Goal: Ask a question: Seek information or help from site administrators or community

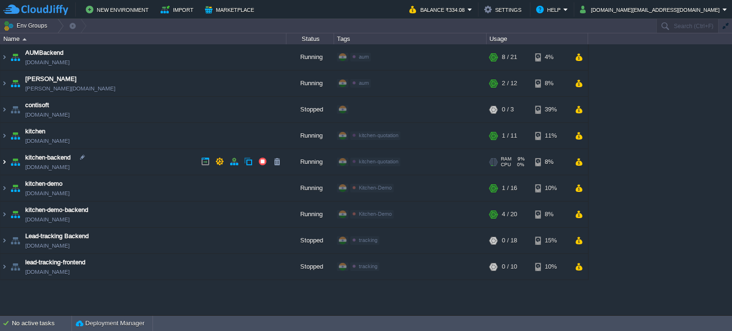
click at [4, 162] on img at bounding box center [4, 162] width 8 height 26
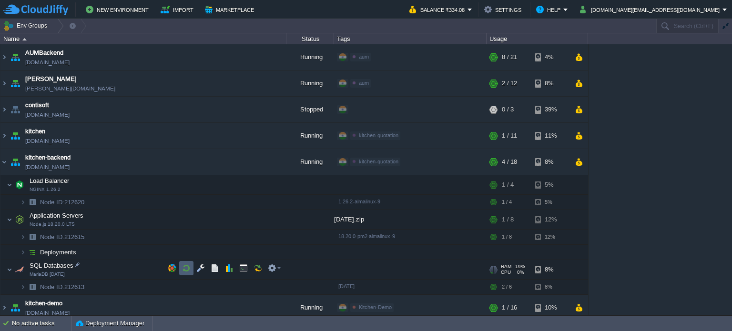
click at [187, 268] on button "button" at bounding box center [186, 268] width 9 height 9
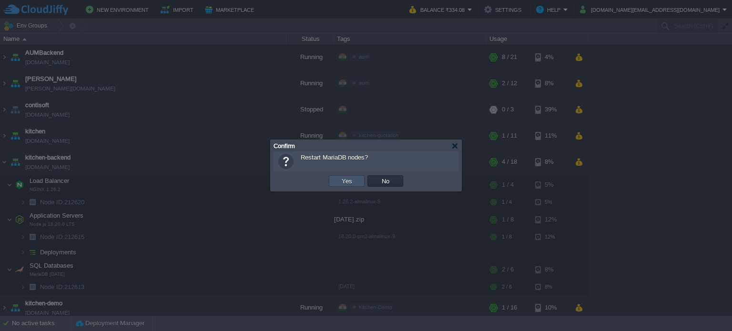
click at [345, 181] on button "Yes" at bounding box center [347, 181] width 16 height 9
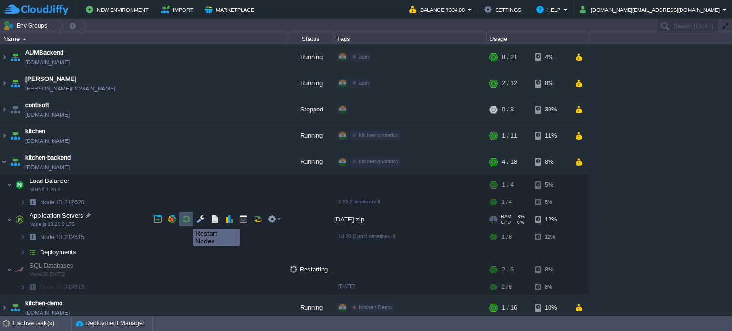
click at [186, 220] on button "button" at bounding box center [186, 219] width 9 height 9
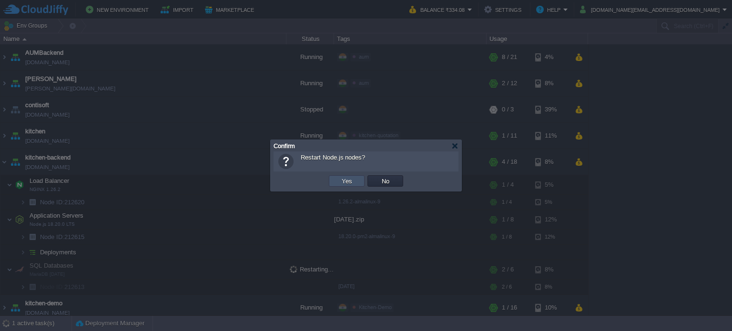
click at [349, 182] on button "Yes" at bounding box center [347, 181] width 16 height 9
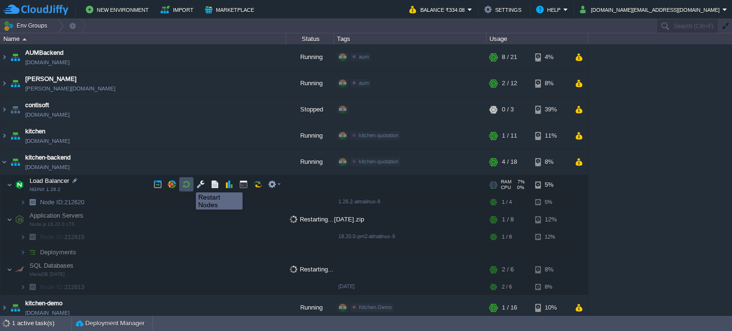
click at [189, 184] on button "button" at bounding box center [186, 184] width 9 height 9
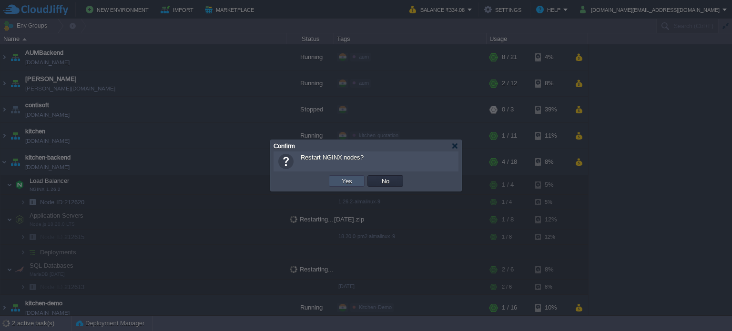
click at [344, 181] on button "Yes" at bounding box center [347, 181] width 16 height 9
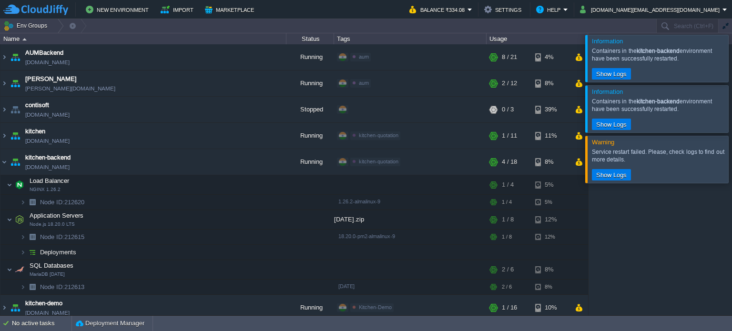
click at [682, 219] on div "AUMBackend aumbackend.cloudjiffy.net Running aum Edit RAM 26% CPU 1% 8 / 21 4% …" at bounding box center [366, 179] width 732 height 271
click at [202, 134] on button "button" at bounding box center [205, 135] width 9 height 9
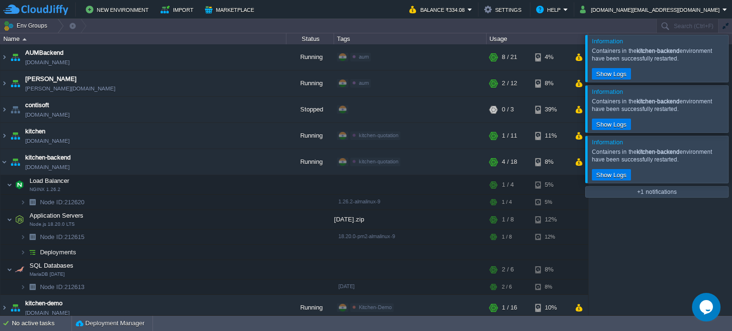
click at [731, 57] on div at bounding box center [743, 58] width 0 height 47
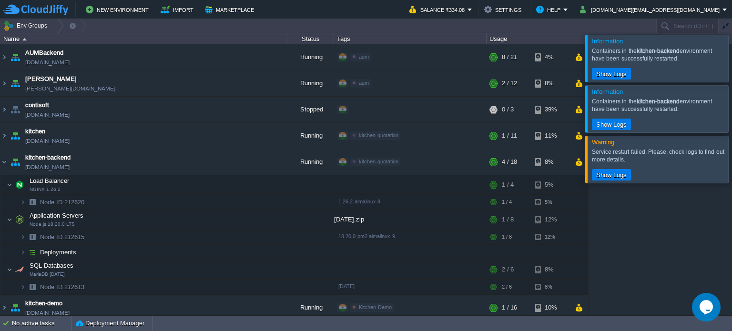
click at [731, 58] on div at bounding box center [743, 58] width 0 height 47
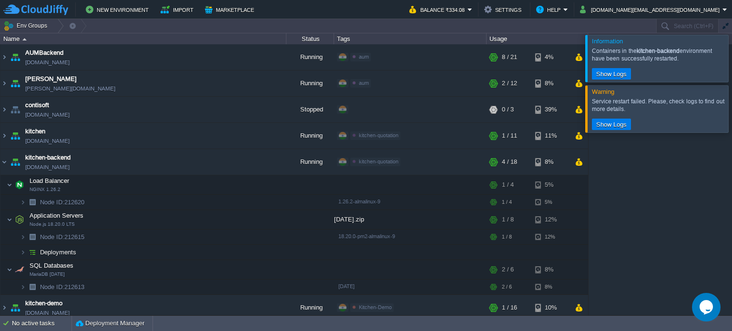
click at [731, 58] on div at bounding box center [743, 58] width 0 height 47
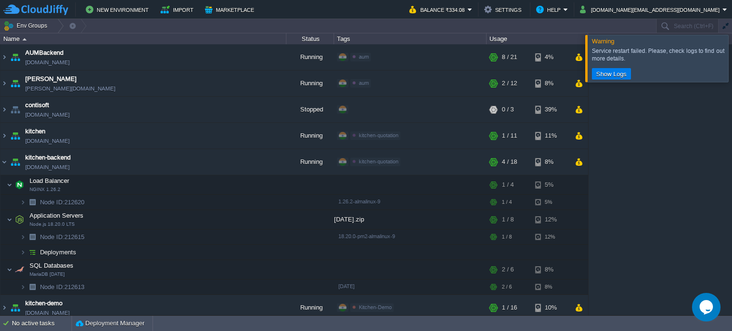
click at [731, 58] on div at bounding box center [743, 58] width 0 height 47
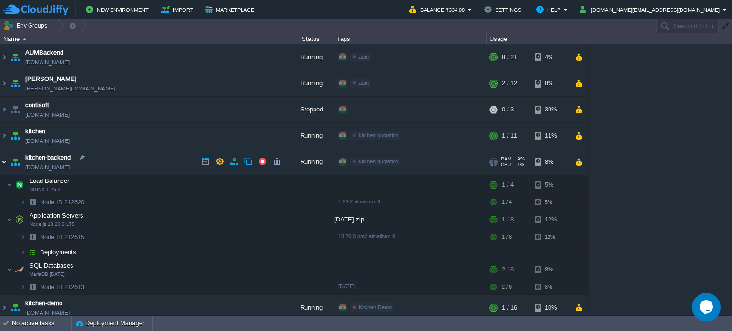
click at [2, 161] on img at bounding box center [4, 162] width 8 height 26
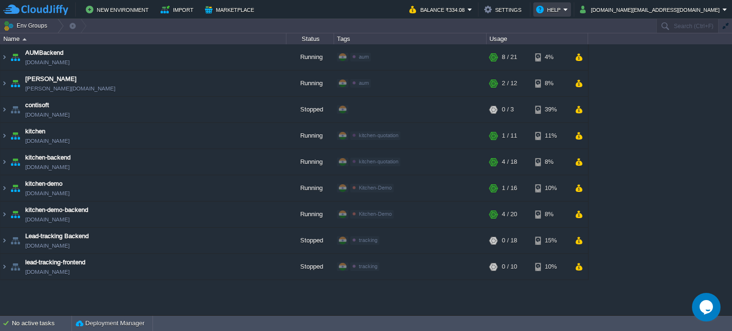
drag, startPoint x: 602, startPoint y: 9, endPoint x: 613, endPoint y: 11, distance: 11.2
click at [568, 11] on em "Help" at bounding box center [552, 9] width 32 height 11
click at [563, 9] on button "Help" at bounding box center [549, 9] width 27 height 11
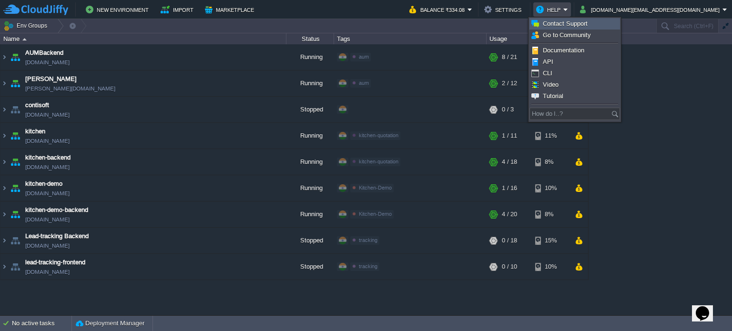
click at [578, 24] on span "Contact Support" at bounding box center [564, 23] width 45 height 7
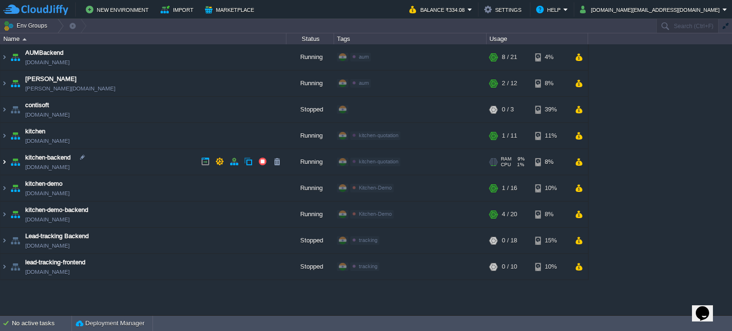
click at [1, 162] on img at bounding box center [4, 162] width 8 height 26
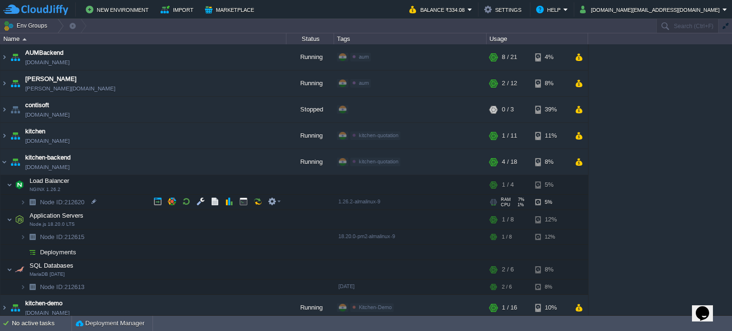
click at [86, 201] on span "Node ID: 212620" at bounding box center [62, 202] width 47 height 8
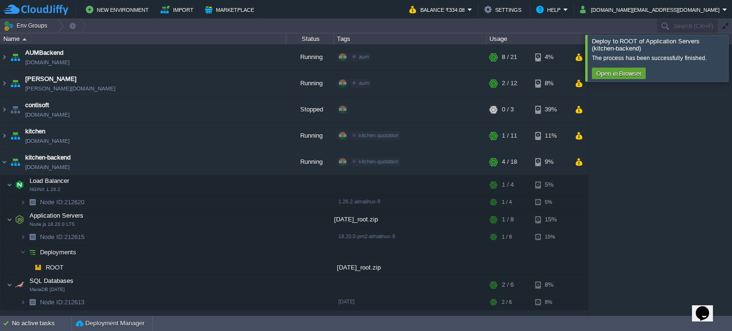
click at [731, 61] on div at bounding box center [743, 58] width 0 height 46
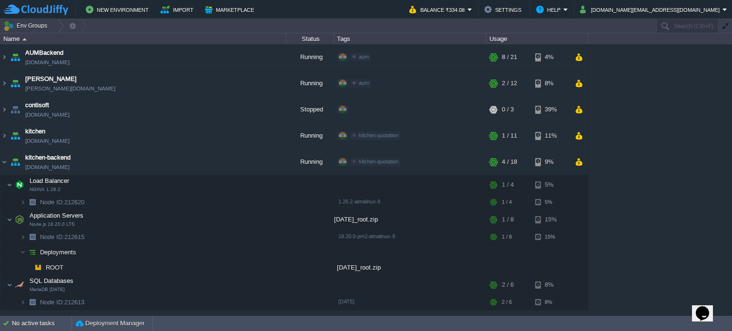
click at [705, 309] on icon "Chat widget" at bounding box center [701, 313] width 13 height 14
click at [706, 310] on icon "Close Chat This icon closes the chat window." at bounding box center [699, 315] width 11 height 11
click at [704, 306] on icon "Chat widget" at bounding box center [701, 313] width 13 height 14
click at [640, 316] on p "We are live and ready to chat with you now. Fill in the form and say something …" at bounding box center [638, 324] width 159 height 17
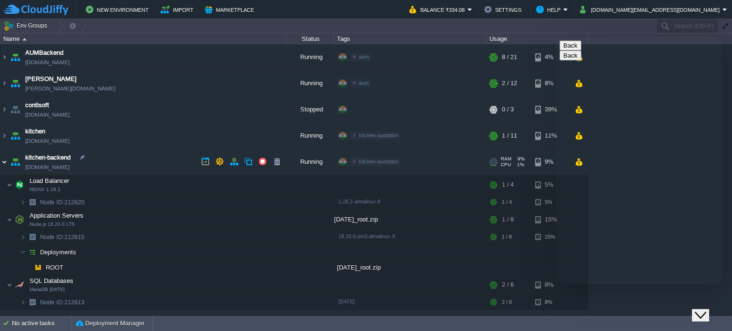
click at [5, 161] on img at bounding box center [4, 162] width 8 height 26
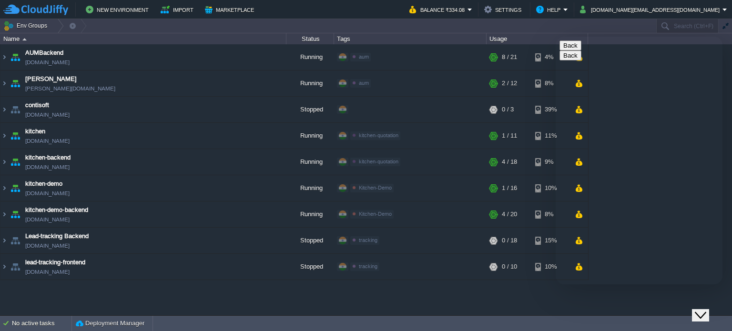
click at [702, 311] on icon "Close Chat This icon closes the chat window." at bounding box center [699, 315] width 11 height 11
click at [563, 9] on button "Help" at bounding box center [549, 9] width 27 height 11
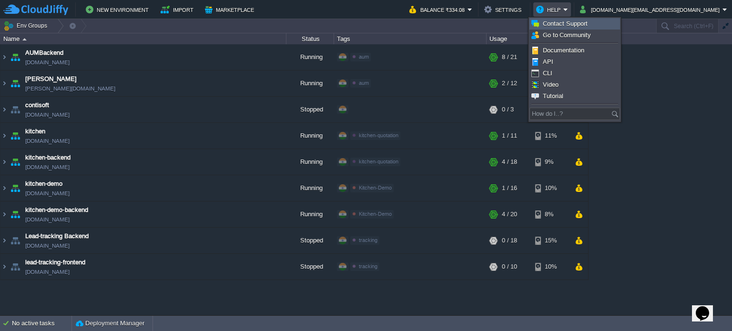
click at [578, 21] on span "Contact Support" at bounding box center [564, 23] width 45 height 7
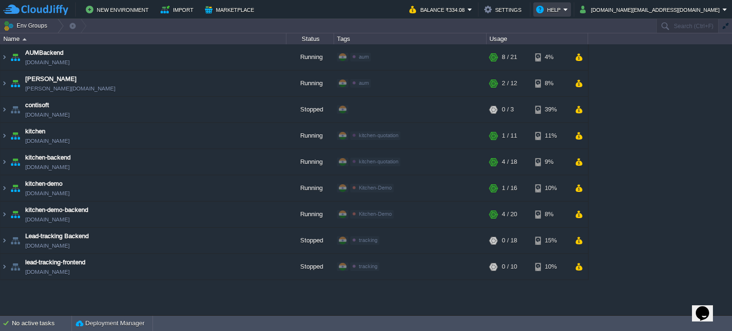
click at [563, 11] on button "Help" at bounding box center [549, 9] width 27 height 11
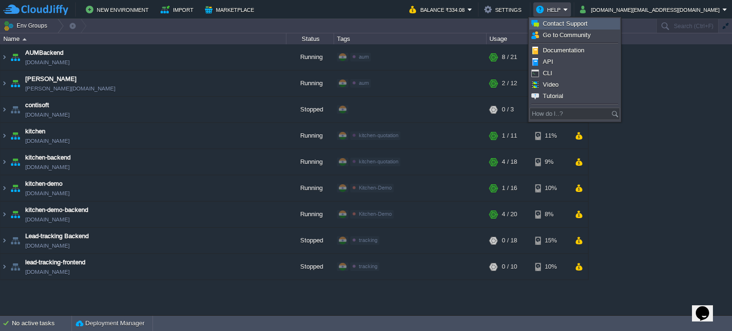
click at [578, 23] on span "Contact Support" at bounding box center [564, 23] width 45 height 7
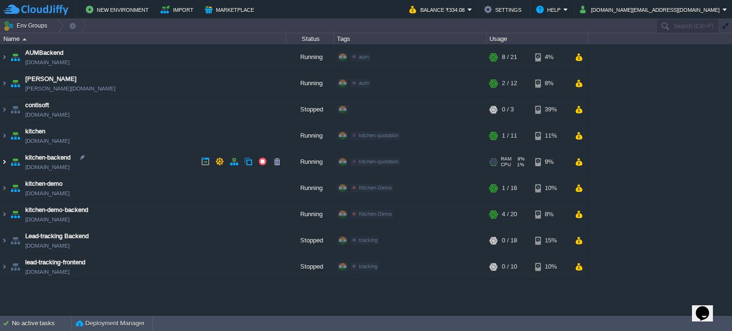
click at [3, 161] on img at bounding box center [4, 162] width 8 height 26
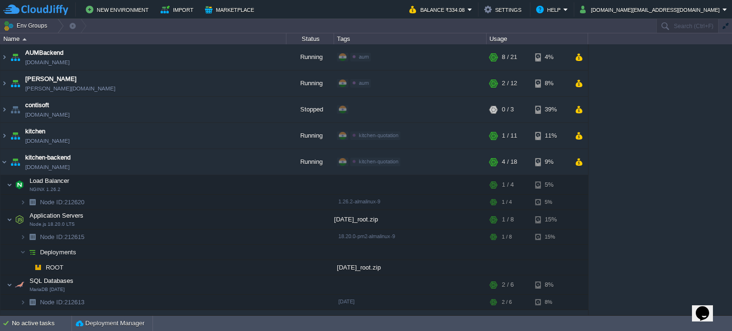
click at [707, 306] on icon "Chat widget" at bounding box center [701, 313] width 13 height 14
click at [571, 50] on button "Back" at bounding box center [570, 45] width 22 height 10
click at [606, 331] on p "New Conversation" at bounding box center [638, 335] width 159 height 9
click at [610, 316] on span "We are live and ready to chat with you now. Fill in the form and say something …" at bounding box center [636, 324] width 154 height 17
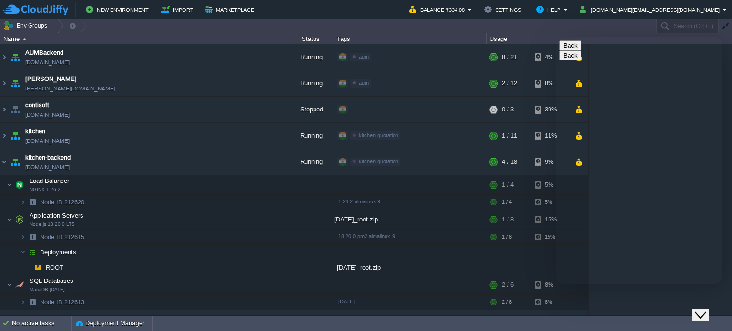
click at [663, 316] on div "We are live and ready to chat with you now. Fill in the form and say something …" at bounding box center [638, 324] width 159 height 17
click at [570, 50] on button "Back" at bounding box center [570, 45] width 22 height 10
click at [620, 331] on p "New Conversation" at bounding box center [638, 335] width 159 height 9
click at [570, 50] on button "Back" at bounding box center [570, 45] width 22 height 10
click at [638, 306] on p "We are live and ready to chat with you now. How can we help you?" at bounding box center [638, 314] width 159 height 17
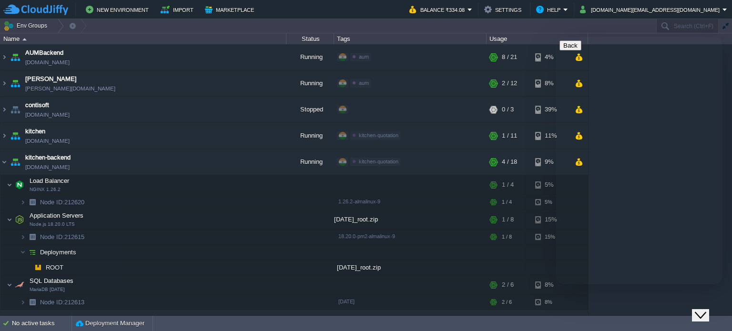
click at [566, 50] on button "Back" at bounding box center [570, 45] width 22 height 10
click at [705, 312] on icon "Chat widget" at bounding box center [699, 315] width 11 height 7
click at [3, 161] on img at bounding box center [4, 162] width 8 height 26
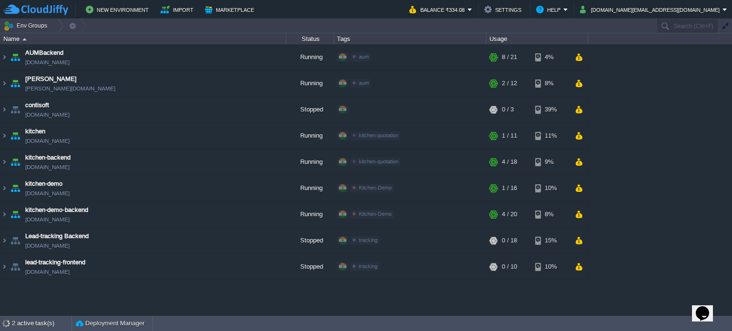
click at [705, 306] on icon "Chat widget" at bounding box center [701, 313] width 13 height 14
click at [623, 316] on span "We are live and ready to chat with you now. Fill in the form and say something …" at bounding box center [636, 324] width 154 height 17
click at [701, 312] on icon "Chat widget" at bounding box center [699, 315] width 11 height 7
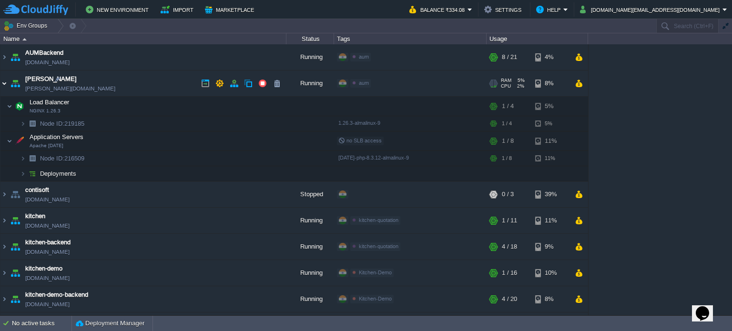
click at [4, 81] on img at bounding box center [4, 83] width 8 height 26
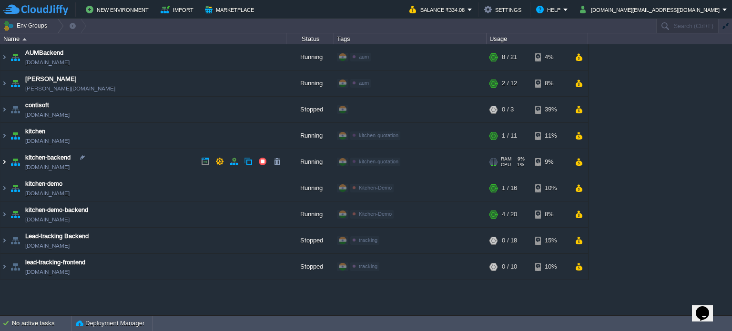
click at [2, 160] on img at bounding box center [4, 162] width 8 height 26
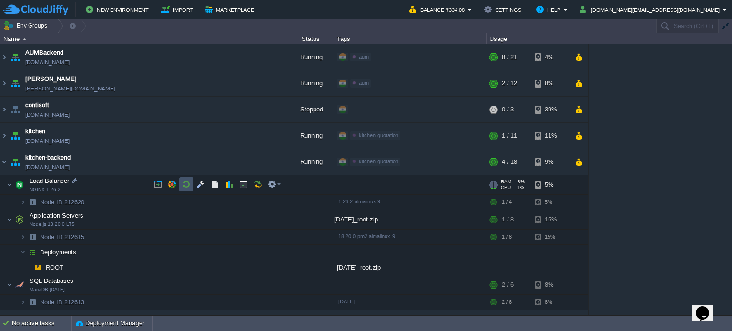
click at [186, 182] on button "button" at bounding box center [186, 184] width 9 height 9
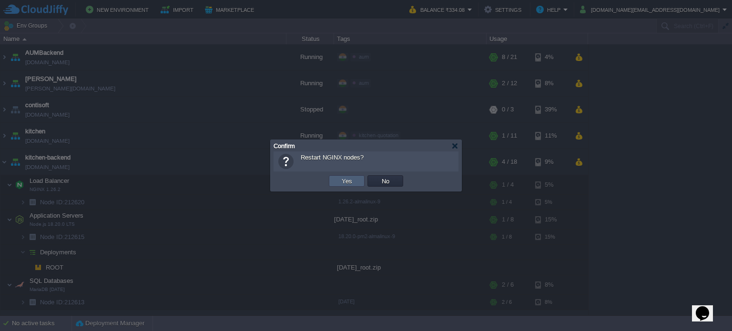
click at [341, 182] on button "Yes" at bounding box center [347, 181] width 16 height 9
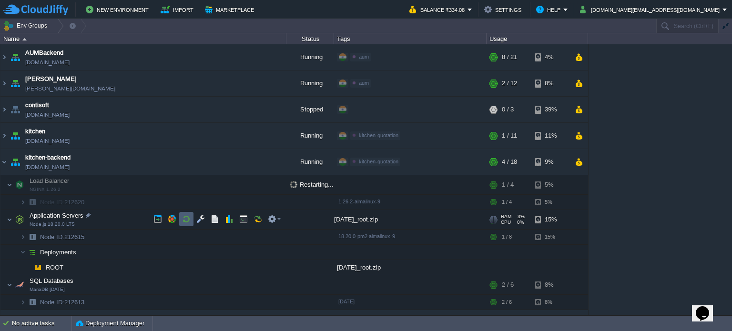
click at [186, 221] on button "button" at bounding box center [186, 219] width 9 height 9
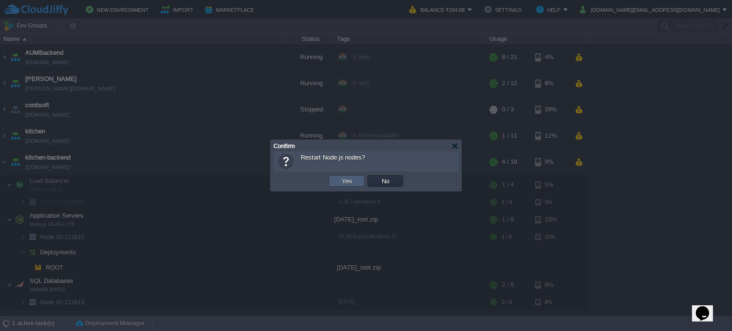
click at [345, 182] on button "Yes" at bounding box center [347, 181] width 16 height 9
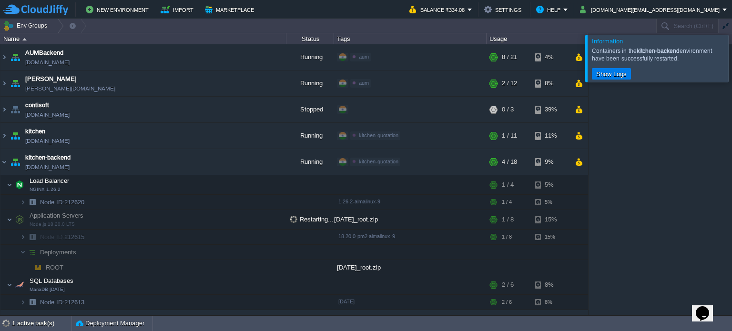
click at [731, 60] on div at bounding box center [743, 58] width 0 height 47
click at [731, 58] on div at bounding box center [743, 58] width 0 height 47
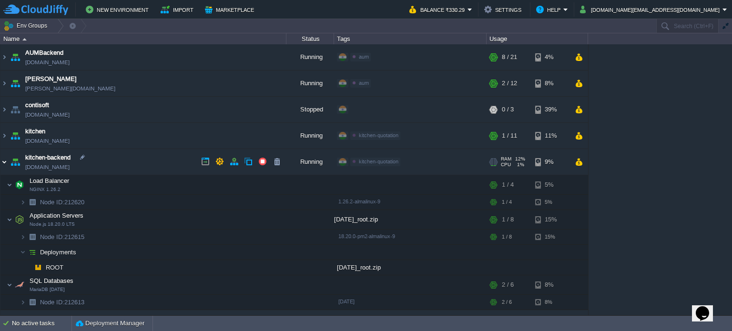
click at [5, 161] on img at bounding box center [4, 162] width 8 height 26
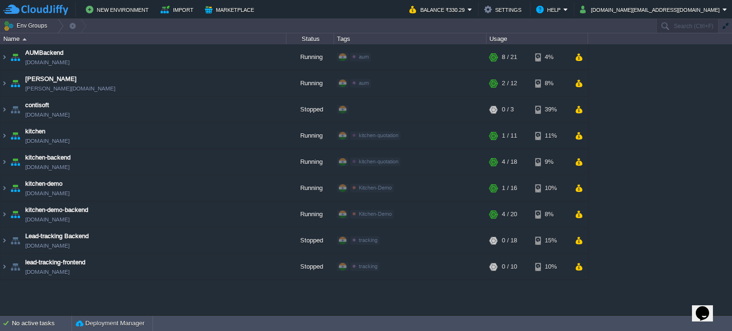
click at [703, 308] on icon "Chat widget" at bounding box center [701, 313] width 13 height 14
click at [703, 312] on icon "Chat widget" at bounding box center [699, 315] width 11 height 7
click at [4, 213] on img at bounding box center [4, 214] width 8 height 26
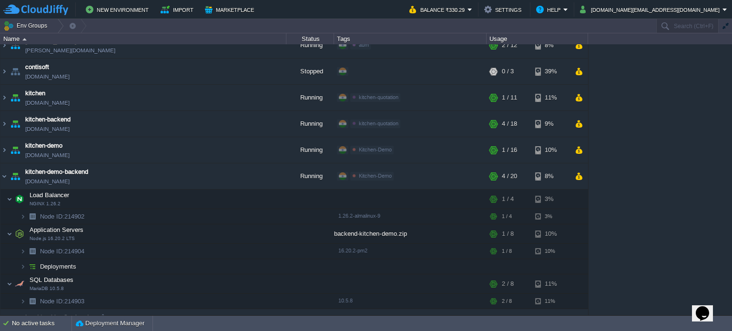
scroll to position [82, 0]
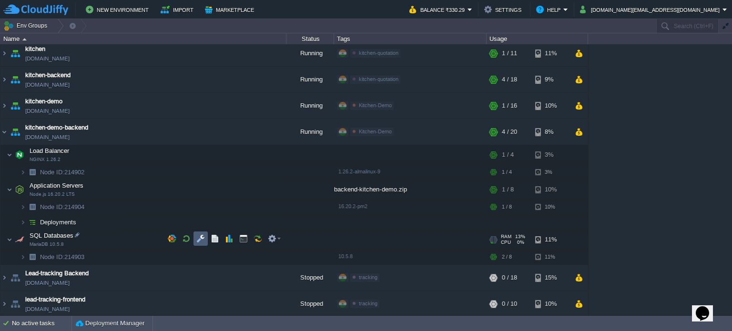
click at [203, 237] on button "button" at bounding box center [200, 238] width 9 height 9
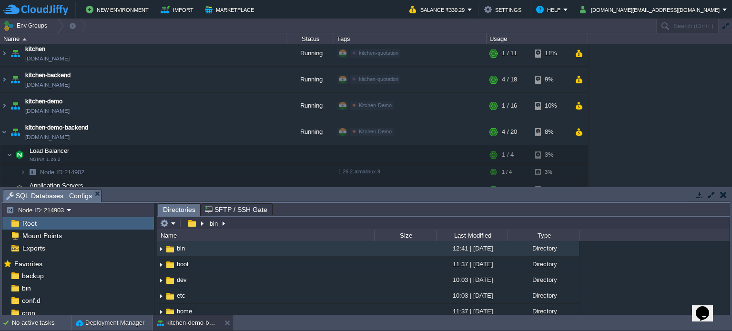
click at [722, 194] on button "button" at bounding box center [723, 195] width 7 height 9
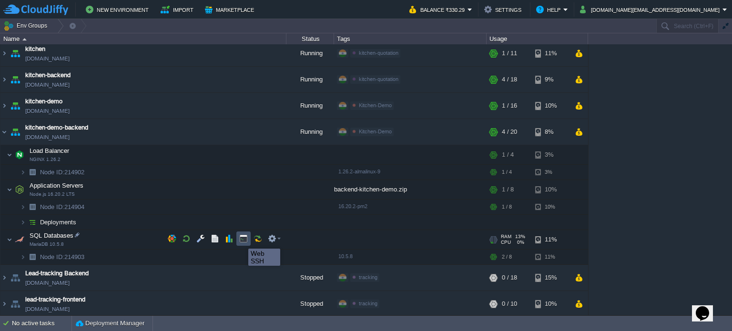
click at [243, 238] on button "button" at bounding box center [243, 238] width 9 height 9
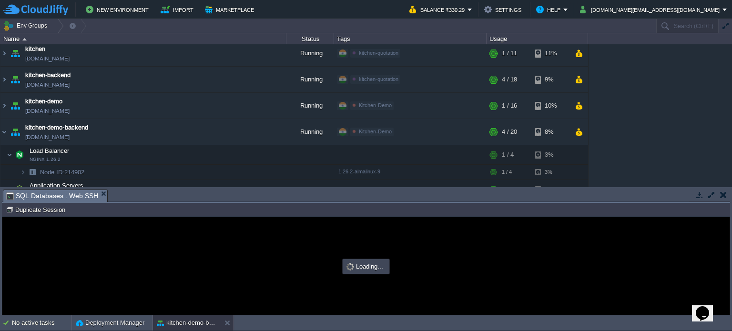
scroll to position [0, 0]
type input "#000000"
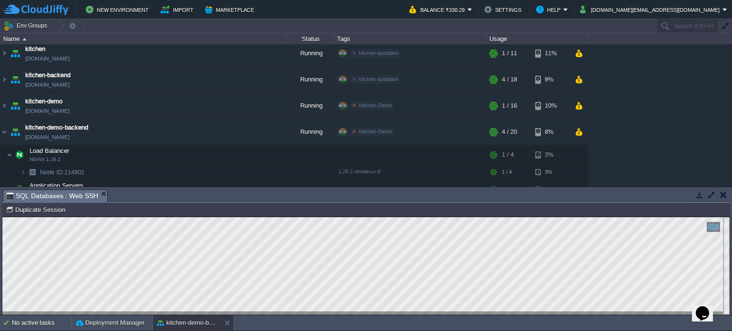
click at [722, 192] on button "button" at bounding box center [723, 195] width 7 height 9
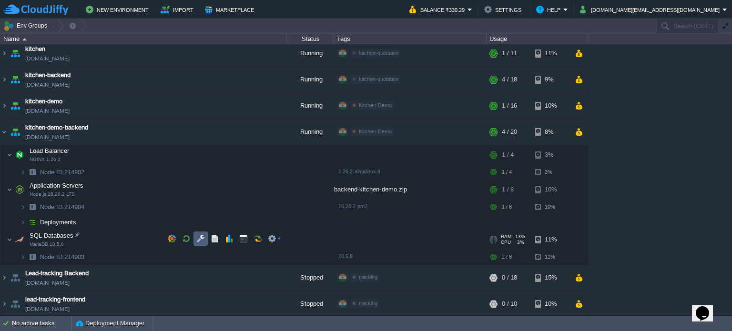
click at [198, 238] on button "button" at bounding box center [200, 238] width 9 height 9
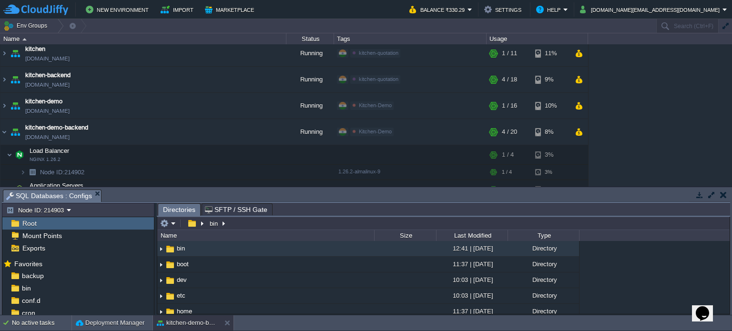
click at [721, 194] on button "button" at bounding box center [723, 195] width 7 height 9
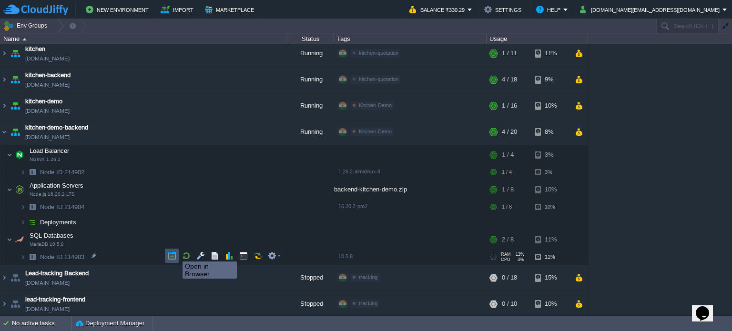
click at [171, 255] on button "button" at bounding box center [172, 255] width 9 height 9
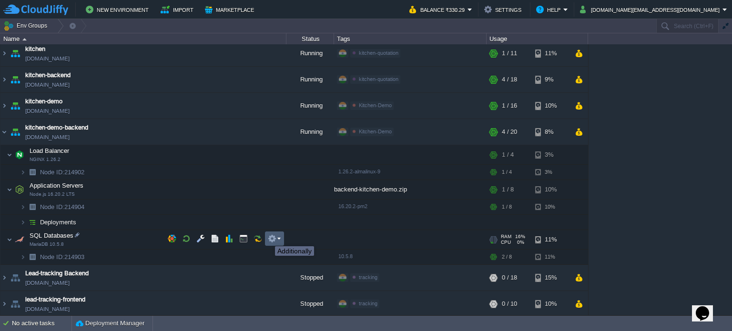
click at [274, 240] on button "button" at bounding box center [272, 238] width 9 height 9
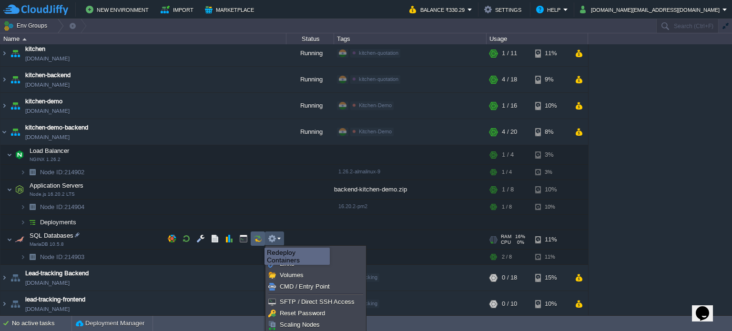
click at [257, 239] on button "button" at bounding box center [257, 238] width 9 height 9
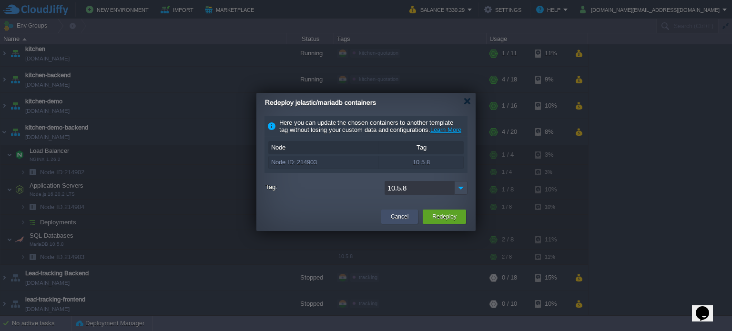
click at [396, 221] on button "Cancel" at bounding box center [400, 217] width 18 height 10
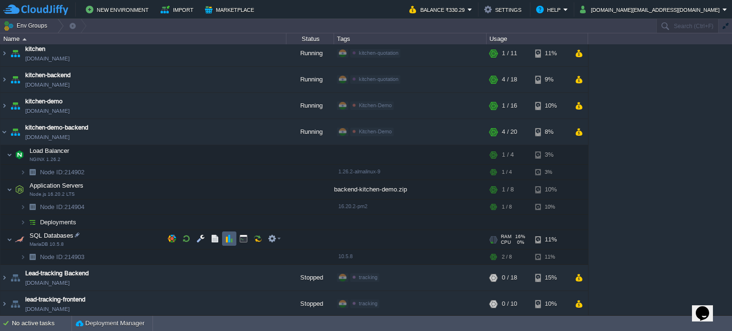
click at [229, 239] on button "button" at bounding box center [229, 238] width 9 height 9
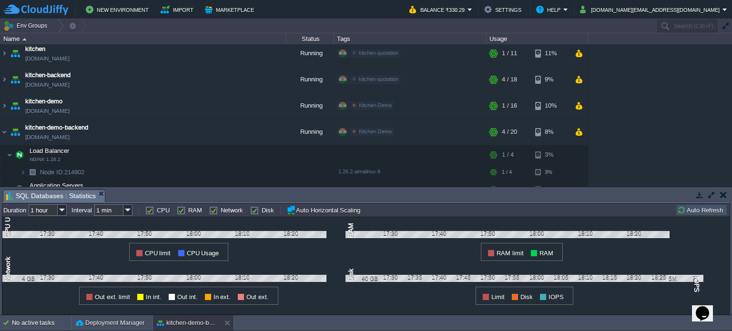
click at [721, 195] on button "button" at bounding box center [723, 195] width 7 height 9
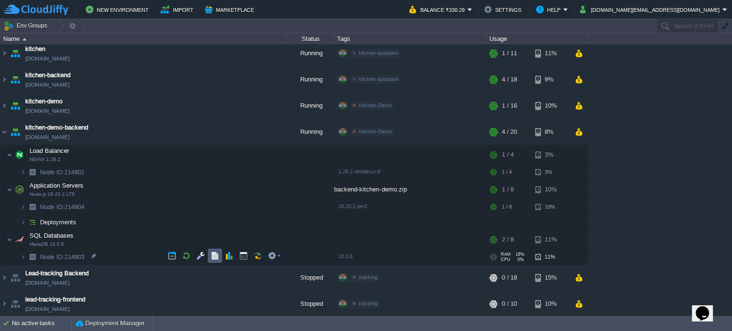
click at [214, 255] on button "button" at bounding box center [215, 255] width 9 height 9
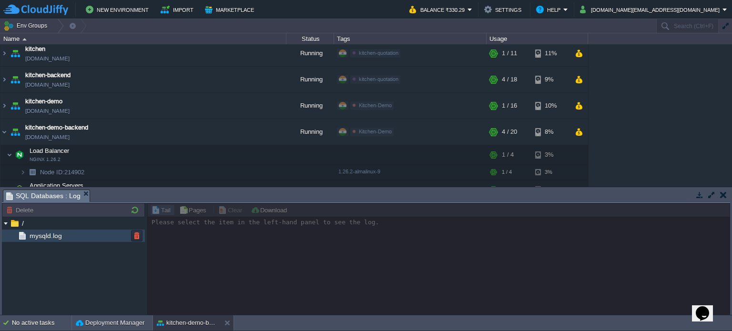
click at [29, 238] on span "mysqld.log" at bounding box center [46, 235] width 36 height 9
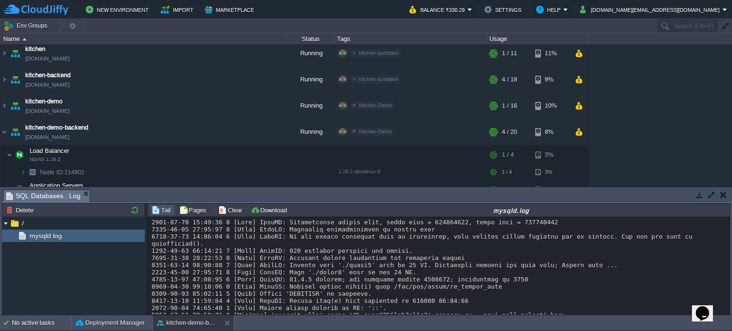
scroll to position [7156, 0]
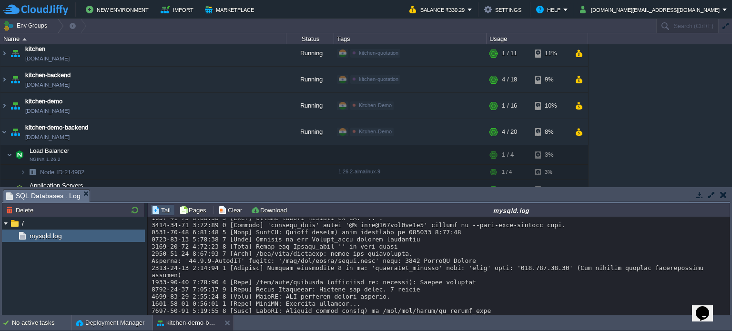
click at [720, 194] on button "button" at bounding box center [723, 195] width 7 height 9
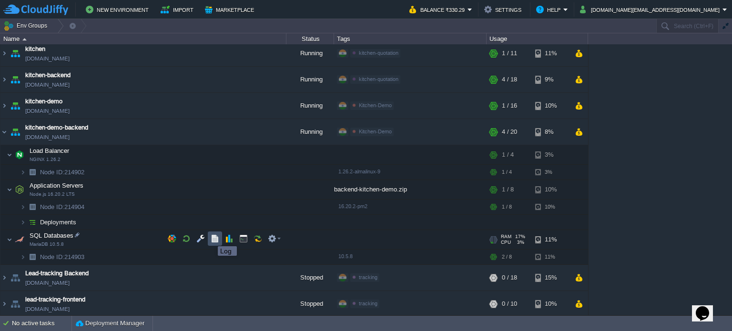
click at [214, 239] on button "button" at bounding box center [215, 238] width 9 height 9
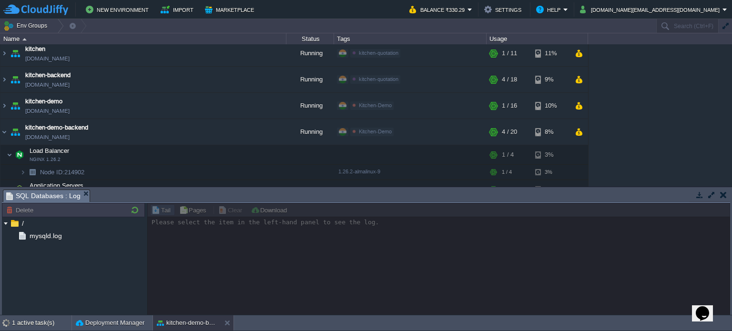
click at [723, 193] on button "button" at bounding box center [723, 195] width 7 height 9
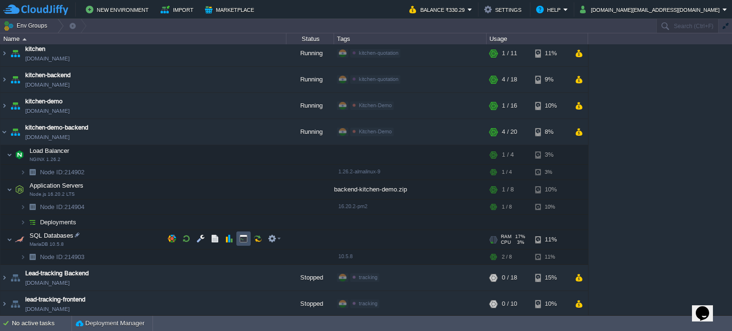
click at [244, 238] on button "button" at bounding box center [243, 238] width 9 height 9
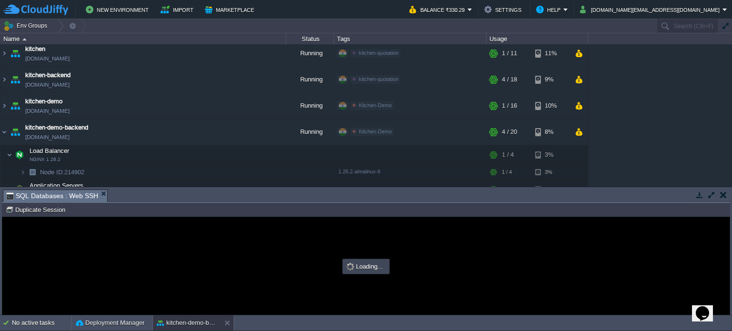
scroll to position [0, 0]
type input "#000000"
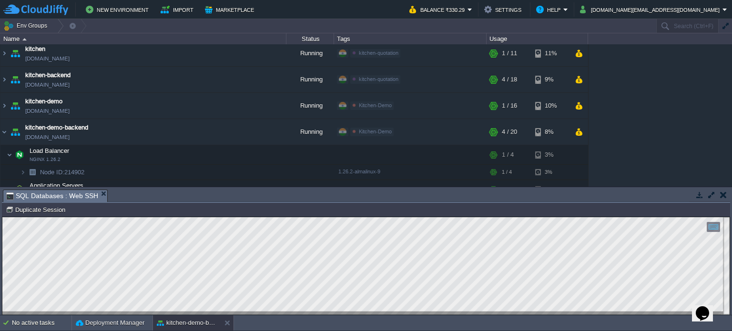
click at [723, 193] on button "button" at bounding box center [723, 195] width 7 height 9
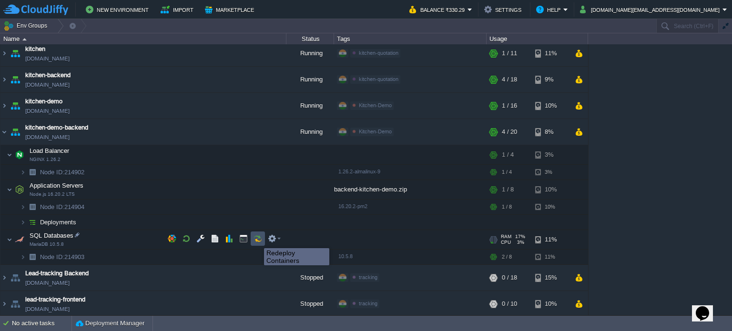
click at [257, 239] on button "button" at bounding box center [257, 238] width 9 height 9
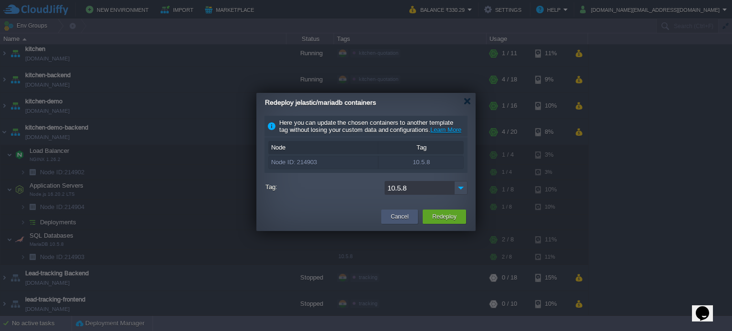
click at [396, 221] on button "Cancel" at bounding box center [400, 217] width 18 height 10
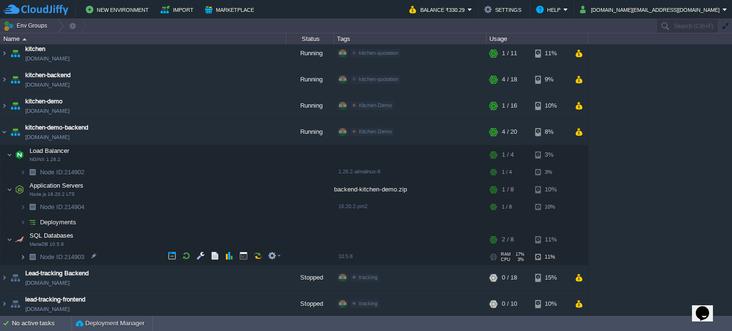
click at [23, 255] on img at bounding box center [23, 257] width 6 height 15
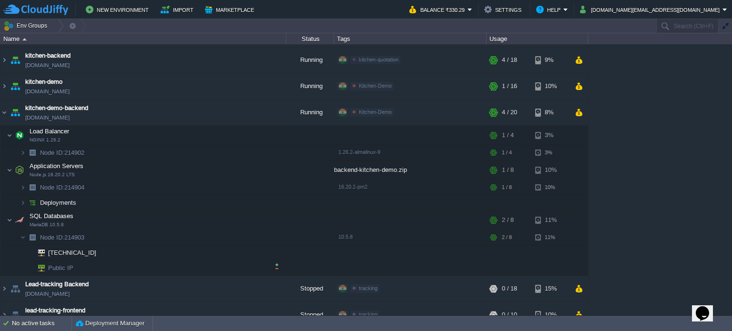
scroll to position [112, 0]
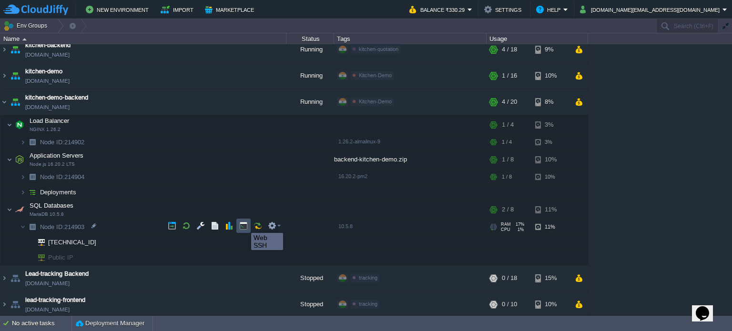
click at [244, 224] on button "button" at bounding box center [243, 225] width 9 height 9
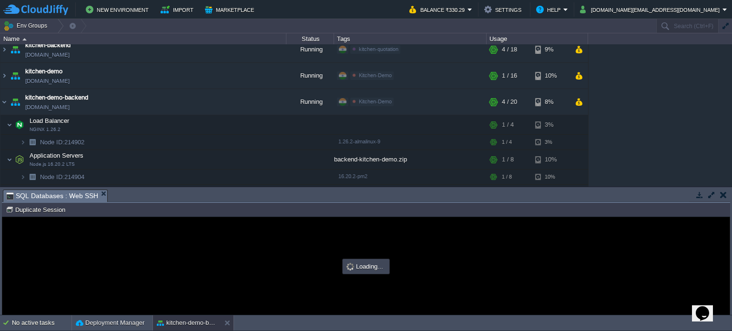
scroll to position [0, 0]
type input "#000000"
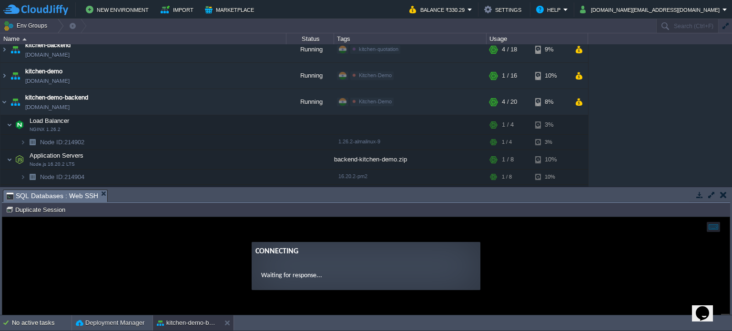
click at [724, 194] on button "button" at bounding box center [723, 195] width 7 height 9
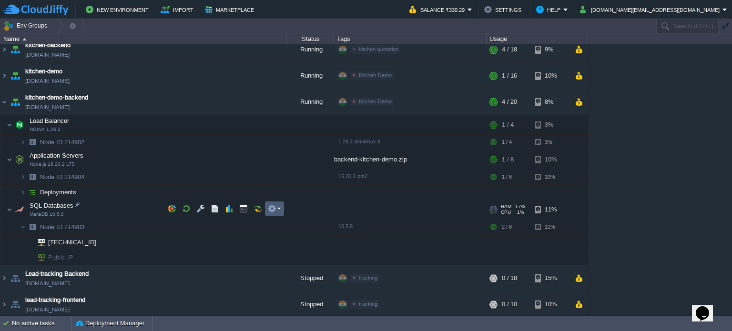
click at [277, 209] on em at bounding box center [274, 208] width 13 height 9
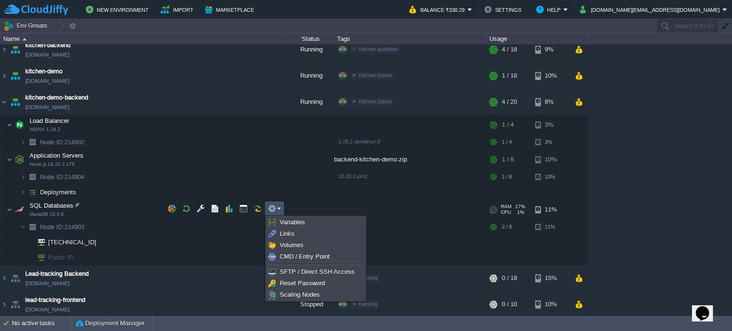
click at [632, 228] on div "AUMBackend [DOMAIN_NAME] Running aum Edit RAM 27% CPU 1% 8 / 21 4% aumtech [DOM…" at bounding box center [366, 179] width 732 height 271
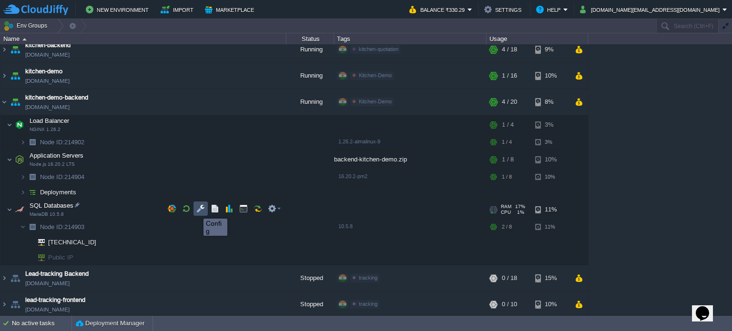
click at [200, 208] on button "button" at bounding box center [200, 208] width 9 height 9
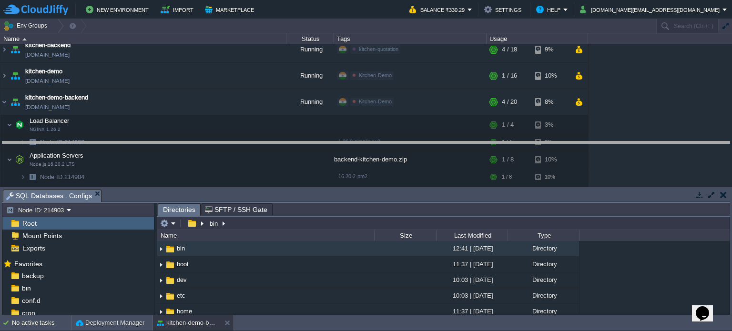
drag, startPoint x: 171, startPoint y: 201, endPoint x: 177, endPoint y: 153, distance: 48.4
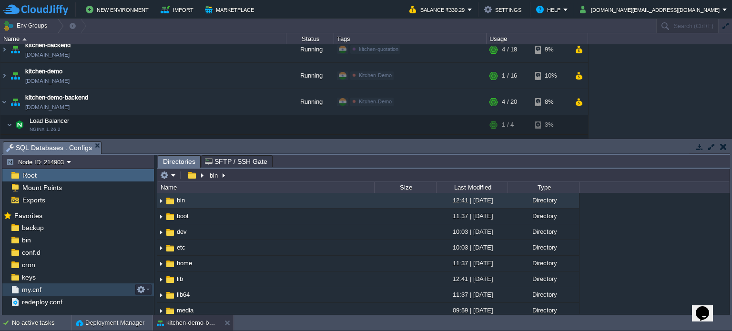
click at [38, 287] on span "my.cnf" at bounding box center [31, 289] width 23 height 9
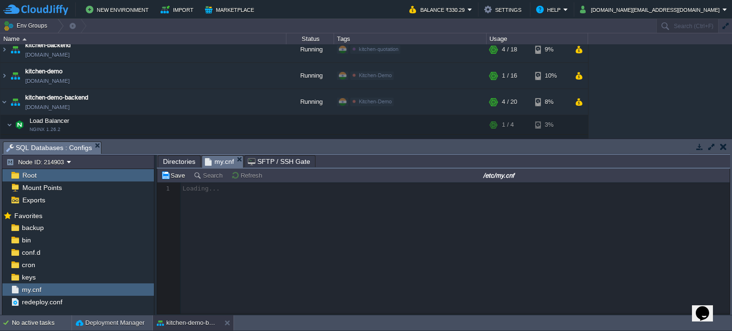
click at [724, 146] on button "button" at bounding box center [723, 146] width 7 height 9
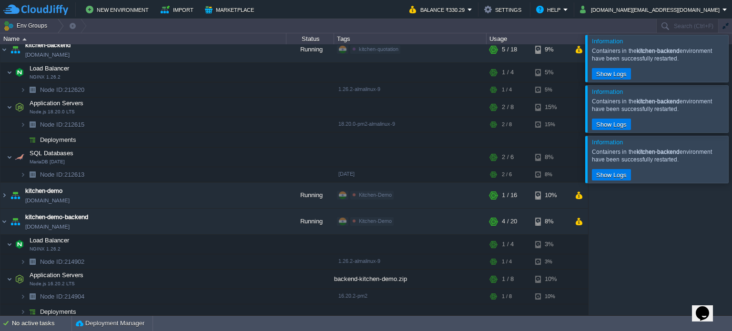
click at [731, 57] on div at bounding box center [743, 58] width 0 height 47
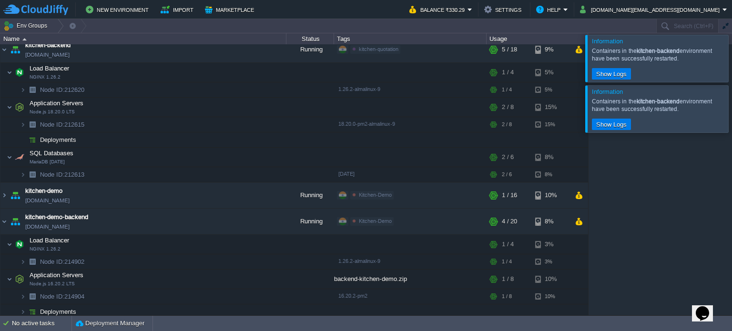
click at [731, 57] on div at bounding box center [743, 58] width 0 height 47
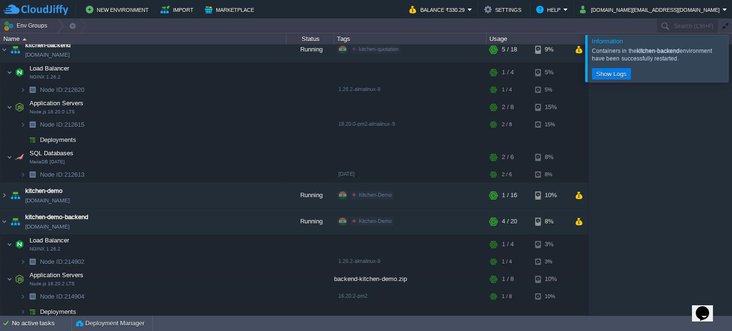
click at [731, 57] on div at bounding box center [743, 58] width 0 height 47
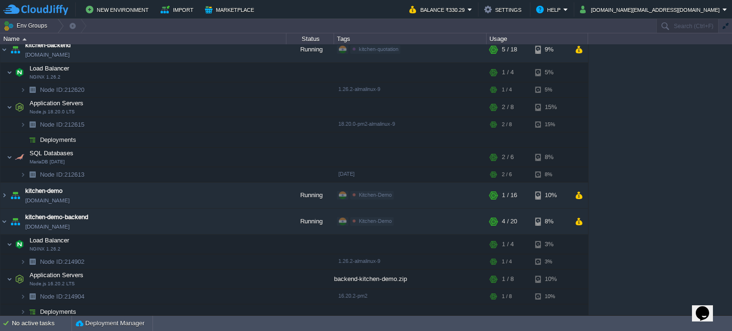
click at [705, 309] on icon "Chat widget" at bounding box center [701, 313] width 13 height 14
click at [570, 49] on button "Back" at bounding box center [570, 45] width 22 height 10
click at [573, 50] on button "Back" at bounding box center [570, 45] width 22 height 10
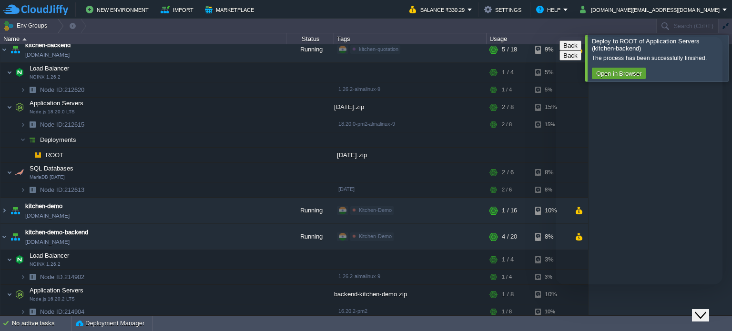
click at [705, 312] on icon "Close Chat This icon closes the chat window." at bounding box center [699, 315] width 11 height 11
click at [731, 55] on div at bounding box center [743, 58] width 0 height 46
